Goal: Transaction & Acquisition: Purchase product/service

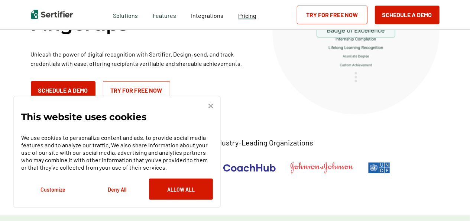
click at [248, 19] on span "Pricing" at bounding box center [247, 15] width 18 height 7
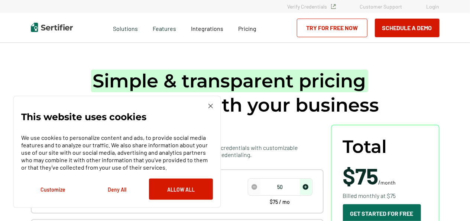
click at [213, 108] on div "This website uses cookies We use cookies to personalize content and ads, to pro…" at bounding box center [117, 152] width 192 height 96
click at [213, 100] on div "This website uses cookies We use cookies to personalize content and ads, to pro…" at bounding box center [117, 151] width 208 height 112
click at [212, 105] on img at bounding box center [210, 106] width 4 height 4
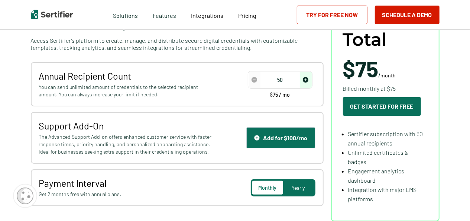
scroll to position [126, 0]
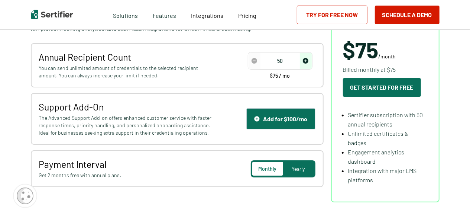
click at [253, 62] on img "decrease number" at bounding box center [255, 61] width 6 height 6
click at [282, 61] on input "50" at bounding box center [280, 60] width 63 height 11
